Goal: Information Seeking & Learning: Find specific fact

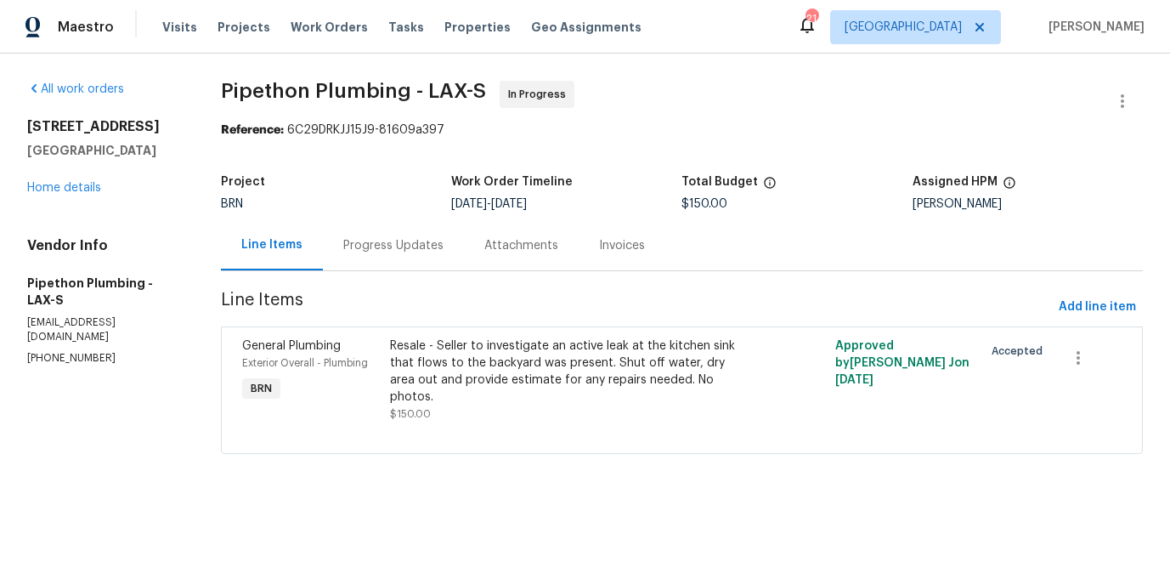
click at [408, 359] on div "Resale - Seller to investigate an active leak at the kitchen sink that flows to…" at bounding box center [570, 371] width 360 height 68
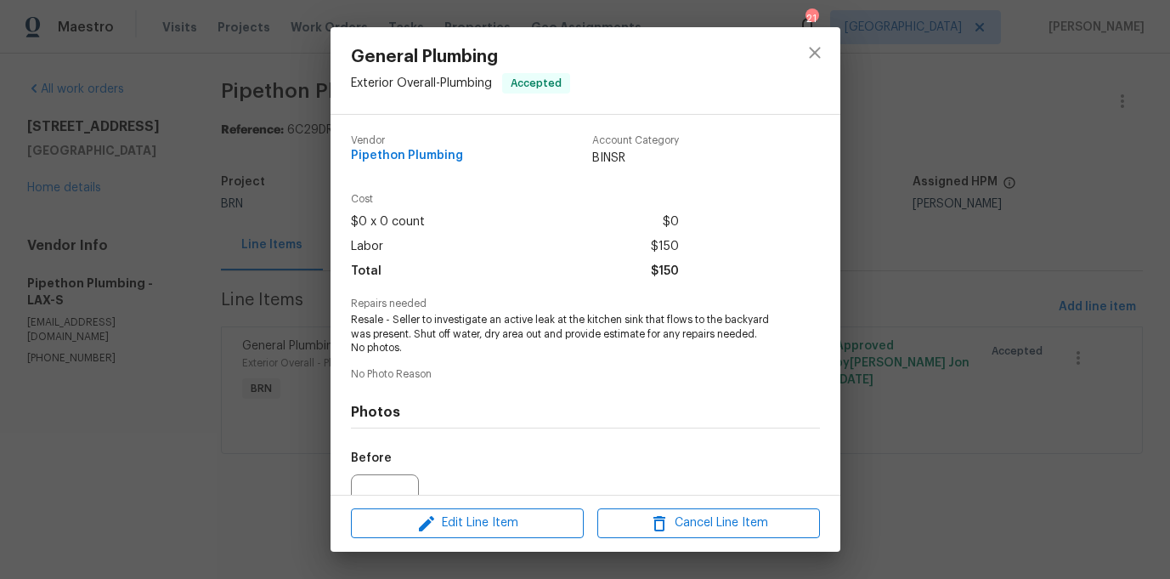
click at [309, 364] on div "General Plumbing Exterior Overall - Plumbing Accepted Vendor Pipethon Plumbing …" at bounding box center [585, 289] width 1170 height 579
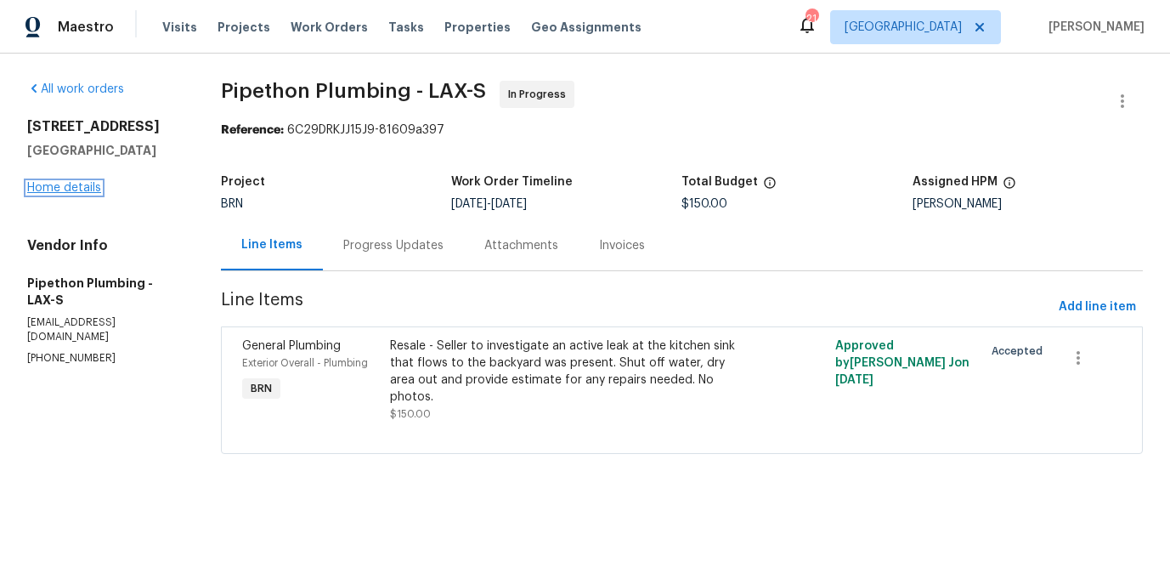
click at [60, 189] on link "Home details" at bounding box center [64, 188] width 74 height 12
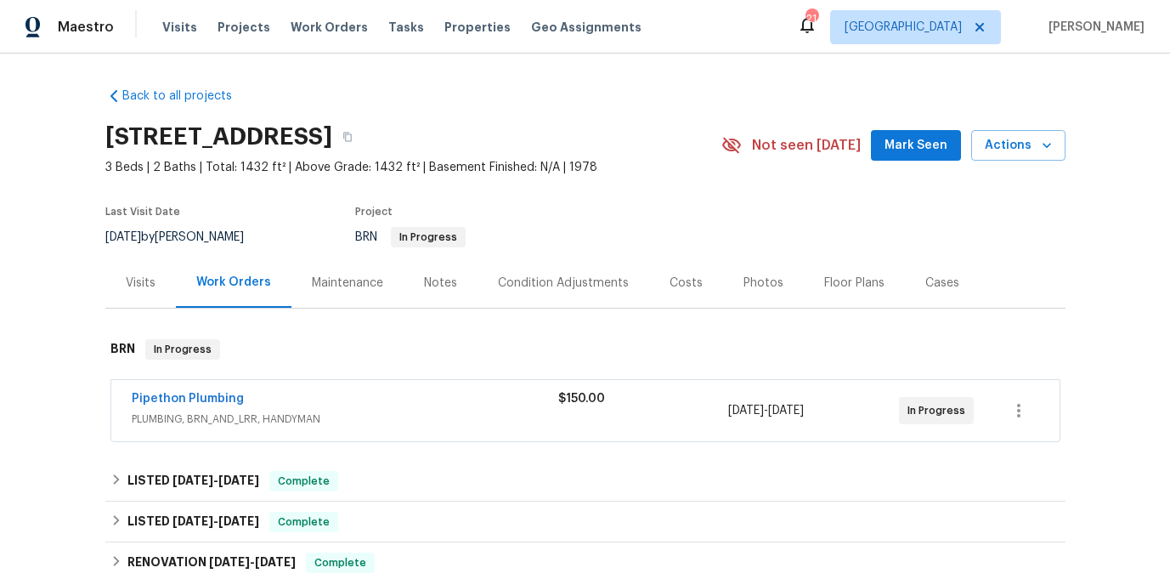
click at [293, 405] on div "Pipethon Plumbing" at bounding box center [345, 400] width 427 height 20
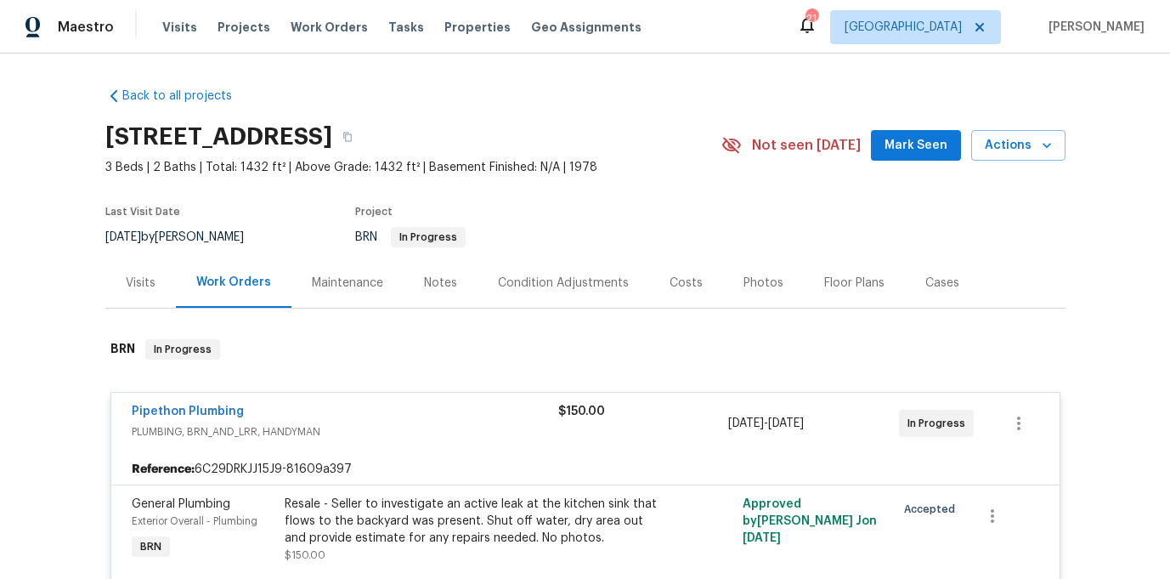
click at [229, 419] on span "Pipethon Plumbing" at bounding box center [188, 411] width 112 height 17
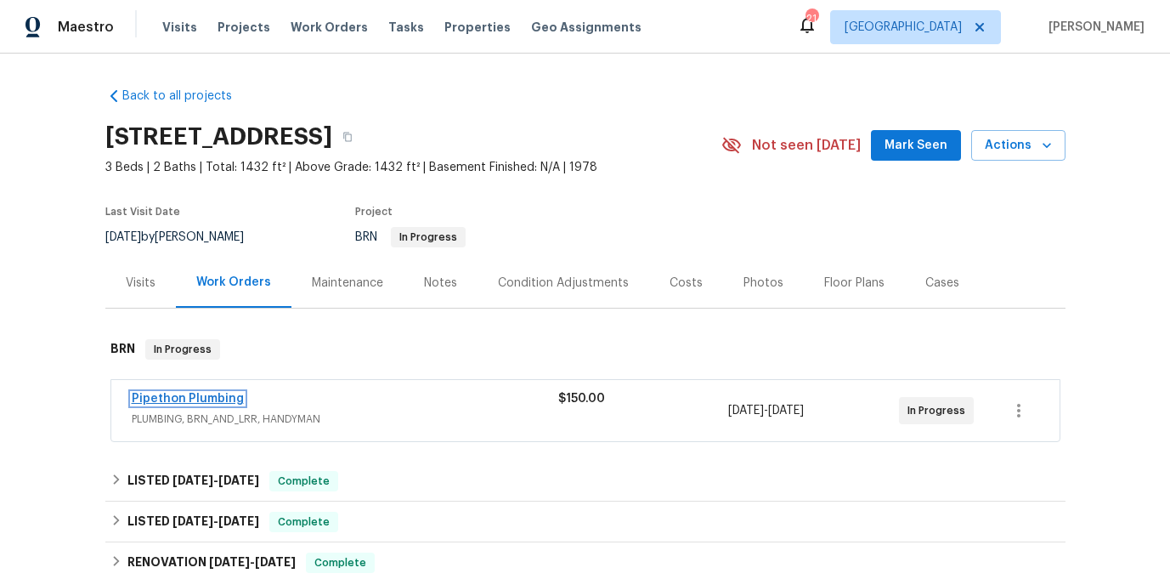
click at [224, 401] on link "Pipethon Plumbing" at bounding box center [188, 399] width 112 height 12
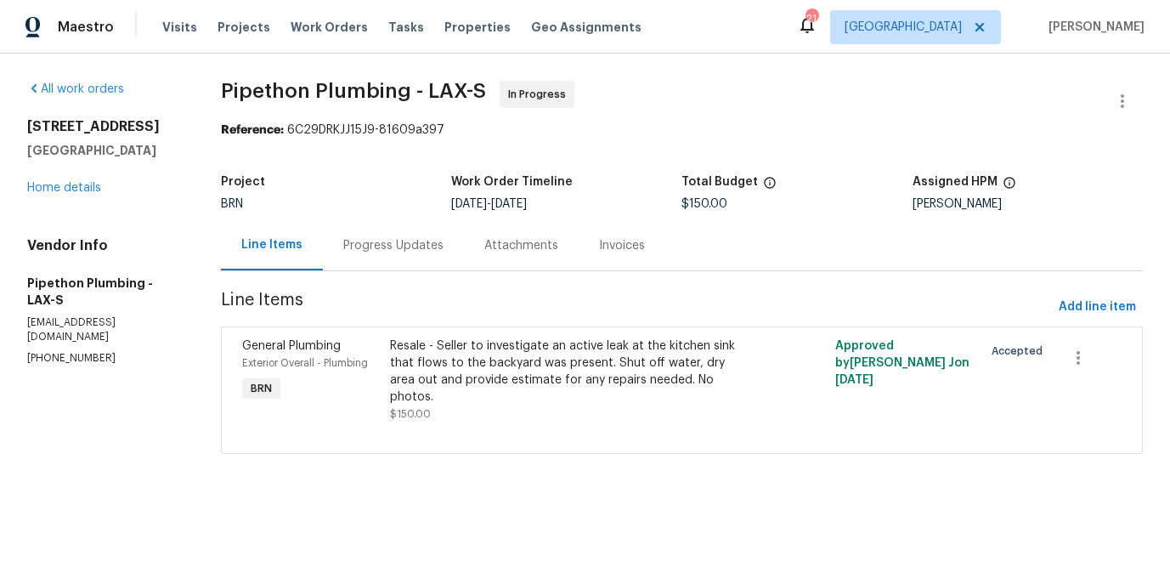
click at [433, 246] on div "Progress Updates" at bounding box center [393, 245] width 100 height 17
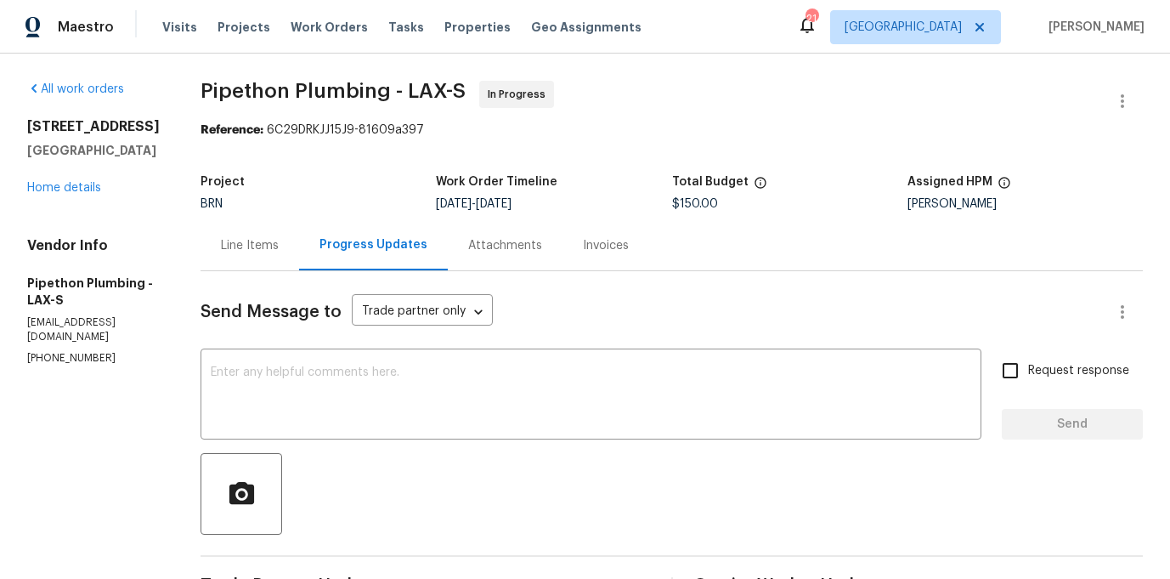
scroll to position [187, 0]
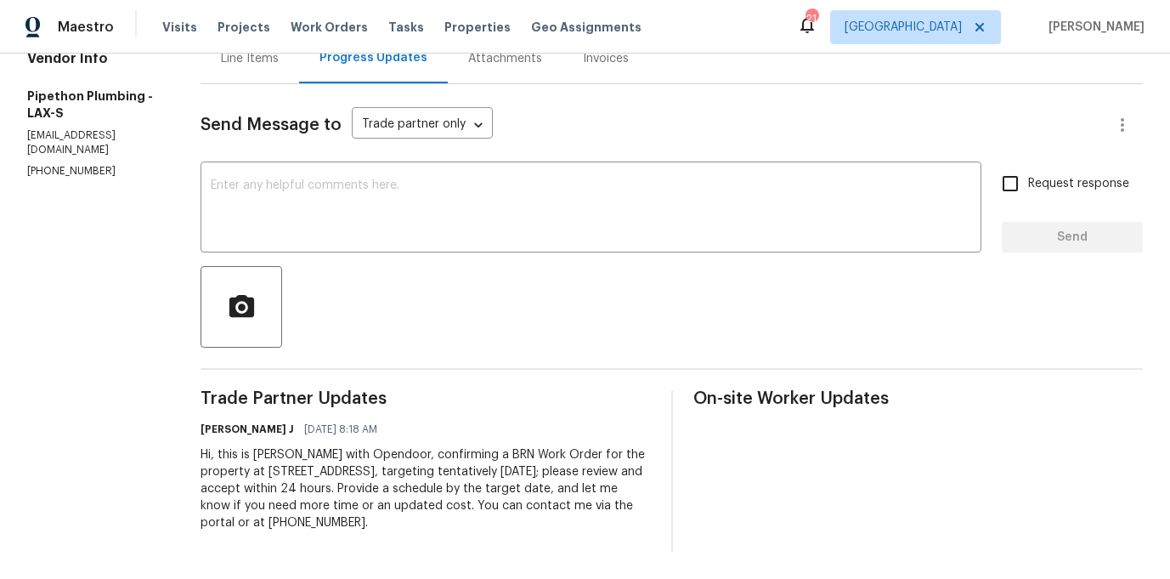
click at [269, 76] on div "Line Items" at bounding box center [250, 58] width 99 height 50
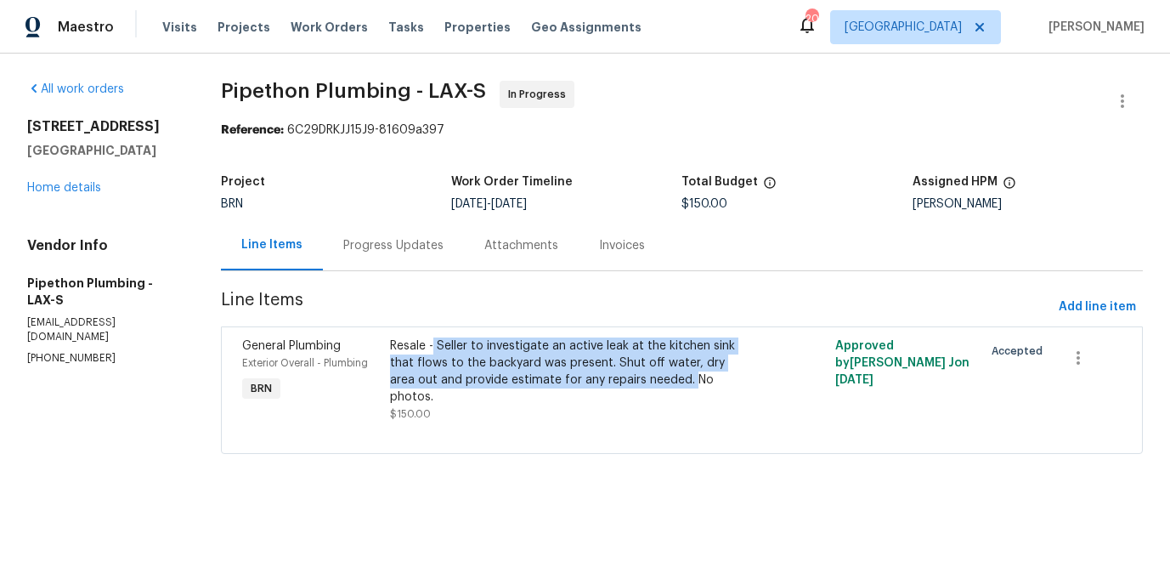
drag, startPoint x: 437, startPoint y: 340, endPoint x: 666, endPoint y: 377, distance: 232.4
click at [666, 377] on div "Resale - Seller to investigate an active leak at the kitchen sink that flows to…" at bounding box center [570, 371] width 360 height 68
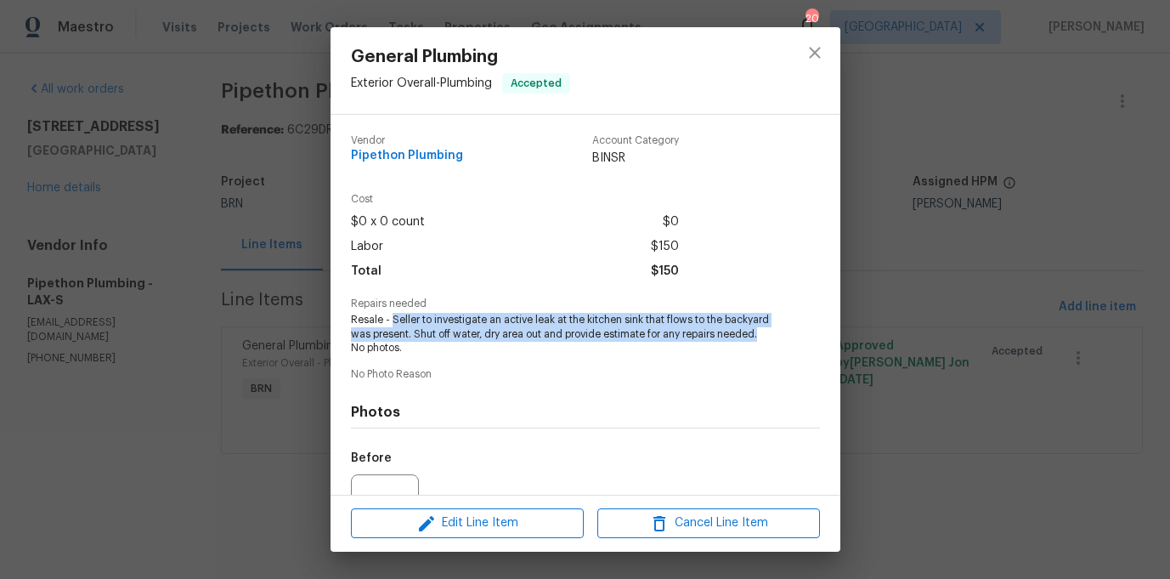
drag, startPoint x: 390, startPoint y: 320, endPoint x: 759, endPoint y: 331, distance: 369.1
click at [759, 331] on span "Resale - Seller to investigate an active leak at the kitchen sink that flows to…" at bounding box center [562, 334] width 422 height 42
copy span "Seller to investigate an active leak at the kitchen sink that flows to the back…"
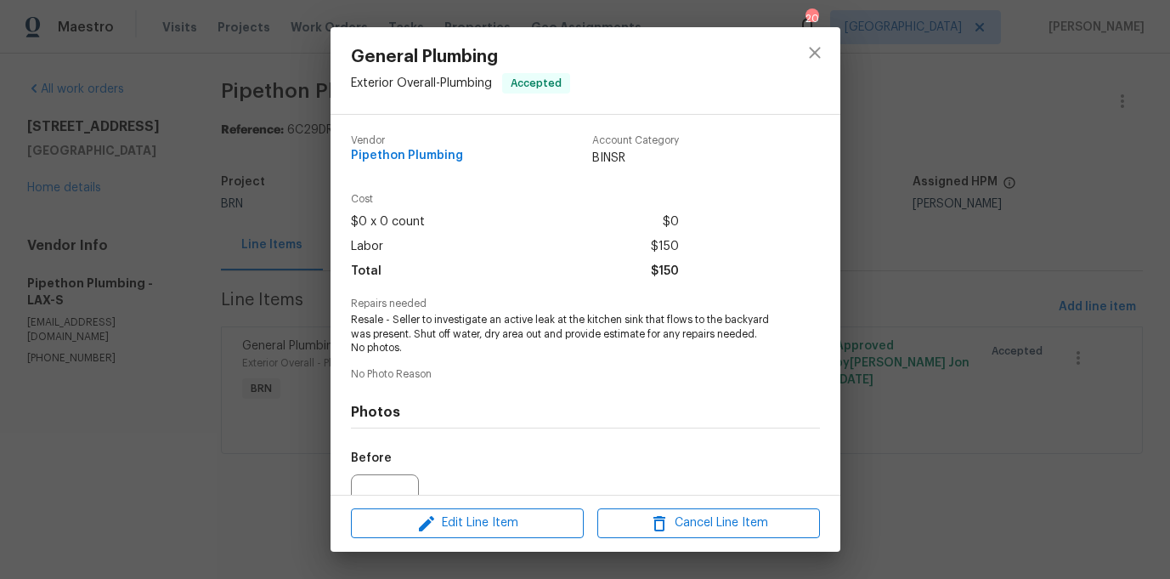
click at [428, 319] on span "Resale - Seller to investigate an active leak at the kitchen sink that flows to…" at bounding box center [562, 334] width 422 height 42
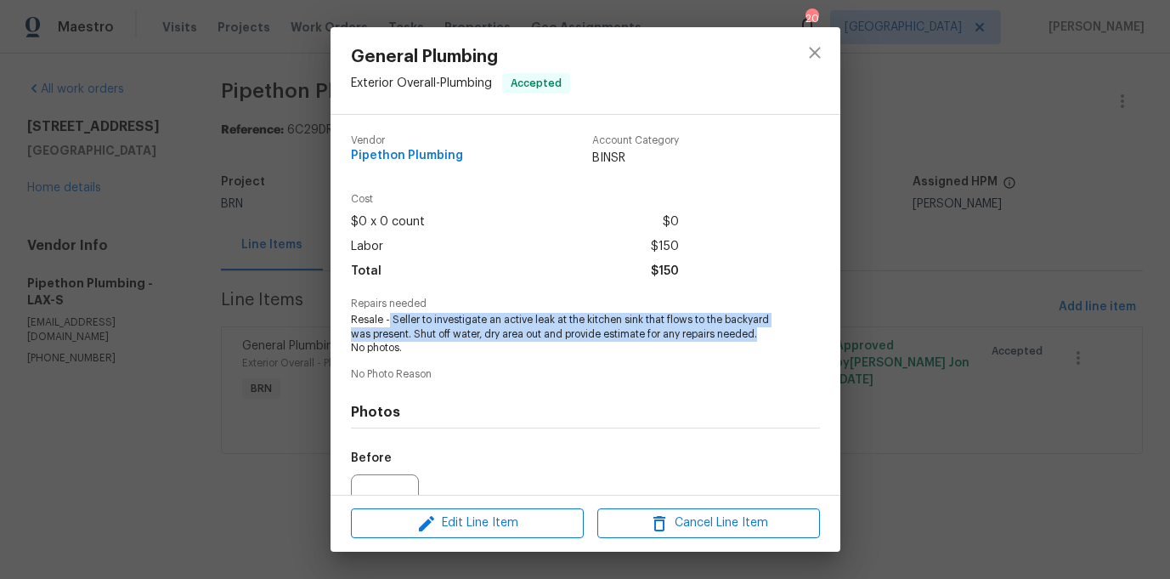
drag, startPoint x: 388, startPoint y: 319, endPoint x: 765, endPoint y: 336, distance: 376.9
click at [765, 336] on span "Resale - Seller to investigate an active leak at the kitchen sink that flows to…" at bounding box center [562, 334] width 422 height 42
copy span "Seller to investigate an active leak at the kitchen sink that flows to the back…"
click at [815, 54] on icon "close" at bounding box center [815, 52] width 20 height 20
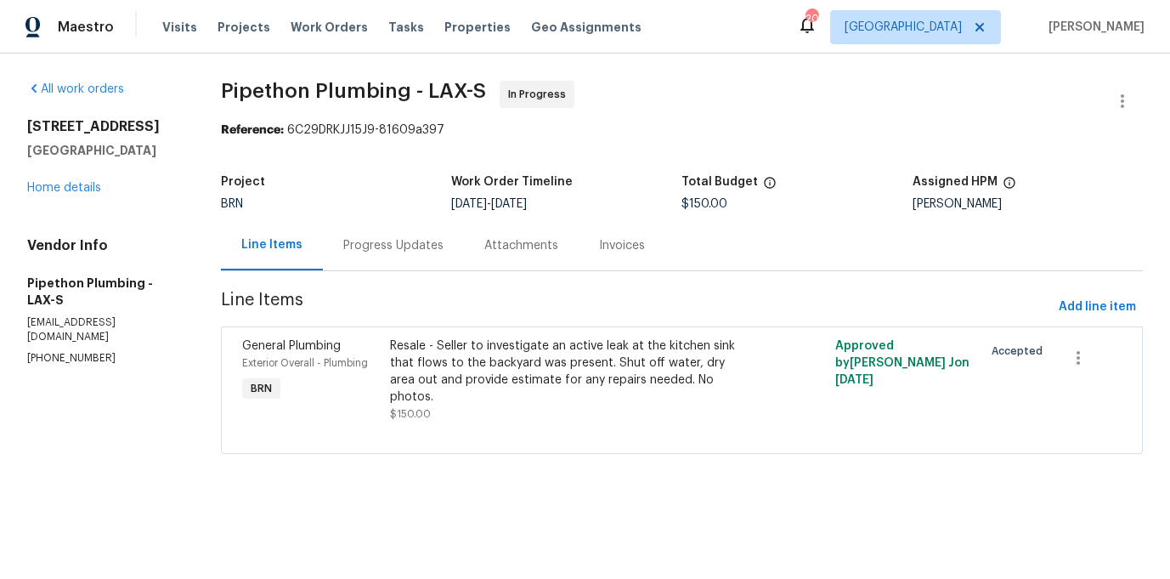
click at [469, 366] on div "Resale - Seller to investigate an active leak at the kitchen sink that flows to…" at bounding box center [570, 371] width 360 height 68
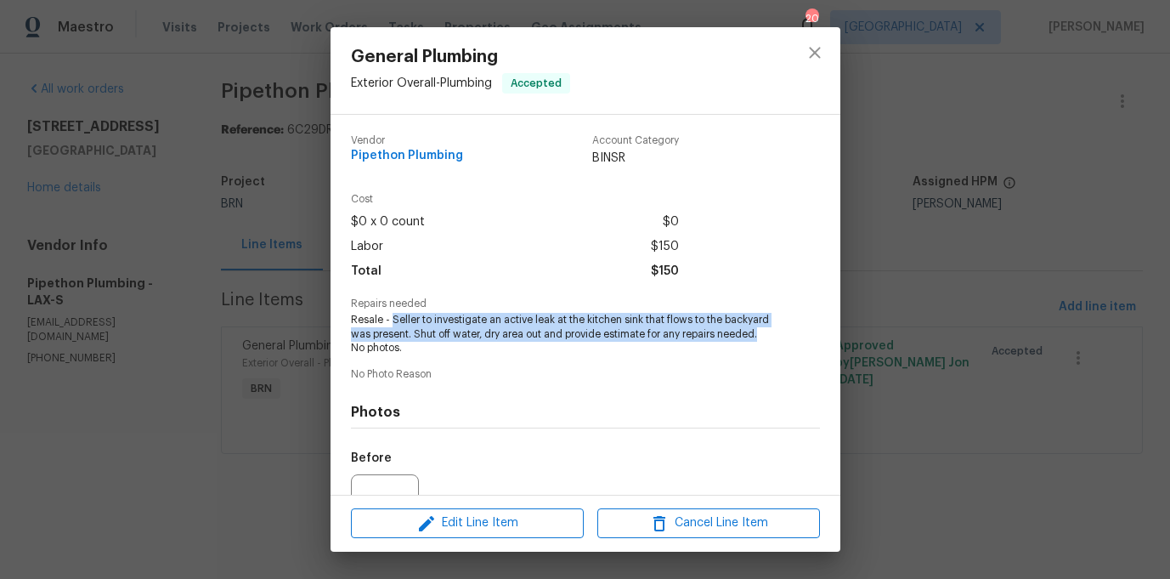
drag, startPoint x: 389, startPoint y: 320, endPoint x: 765, endPoint y: 327, distance: 375.7
click at [765, 327] on span "Resale - Seller to investigate an active leak at the kitchen sink that flows to…" at bounding box center [562, 334] width 422 height 42
copy span "Seller to investigate an active leak at the kitchen sink that flows to the back…"
click at [816, 50] on icon "close" at bounding box center [814, 52] width 11 height 11
